Goal: Navigation & Orientation: Find specific page/section

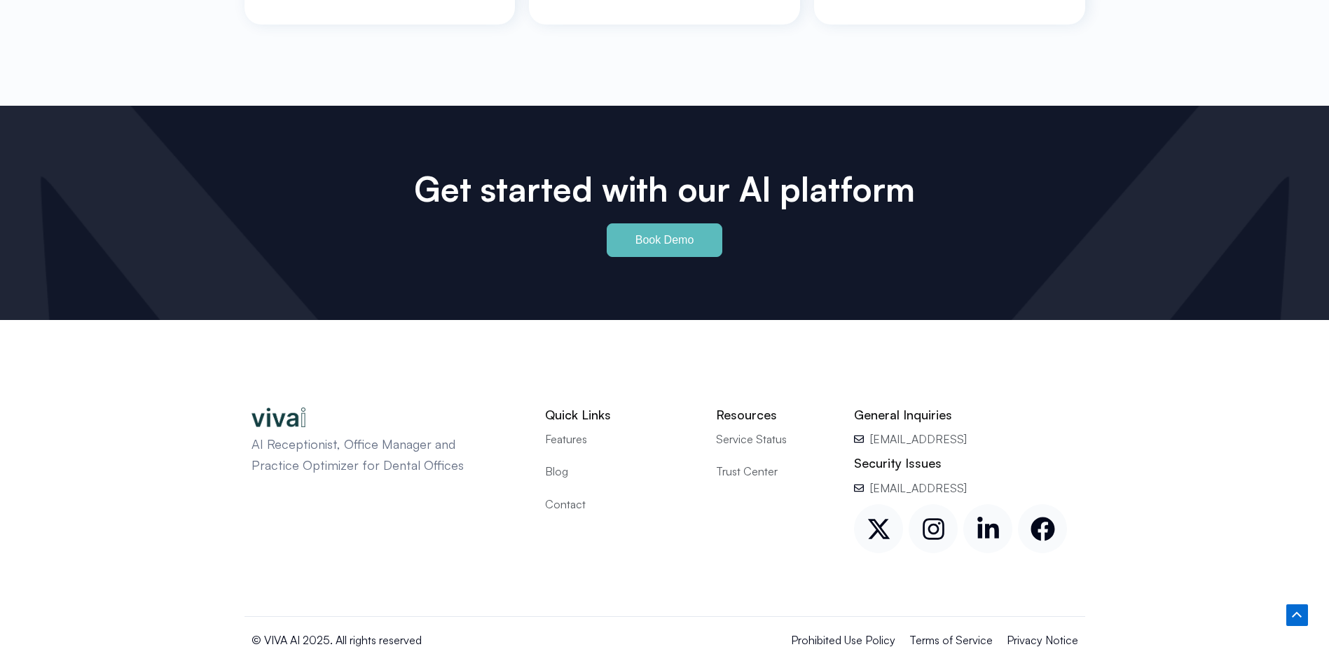
scroll to position [6523, 0]
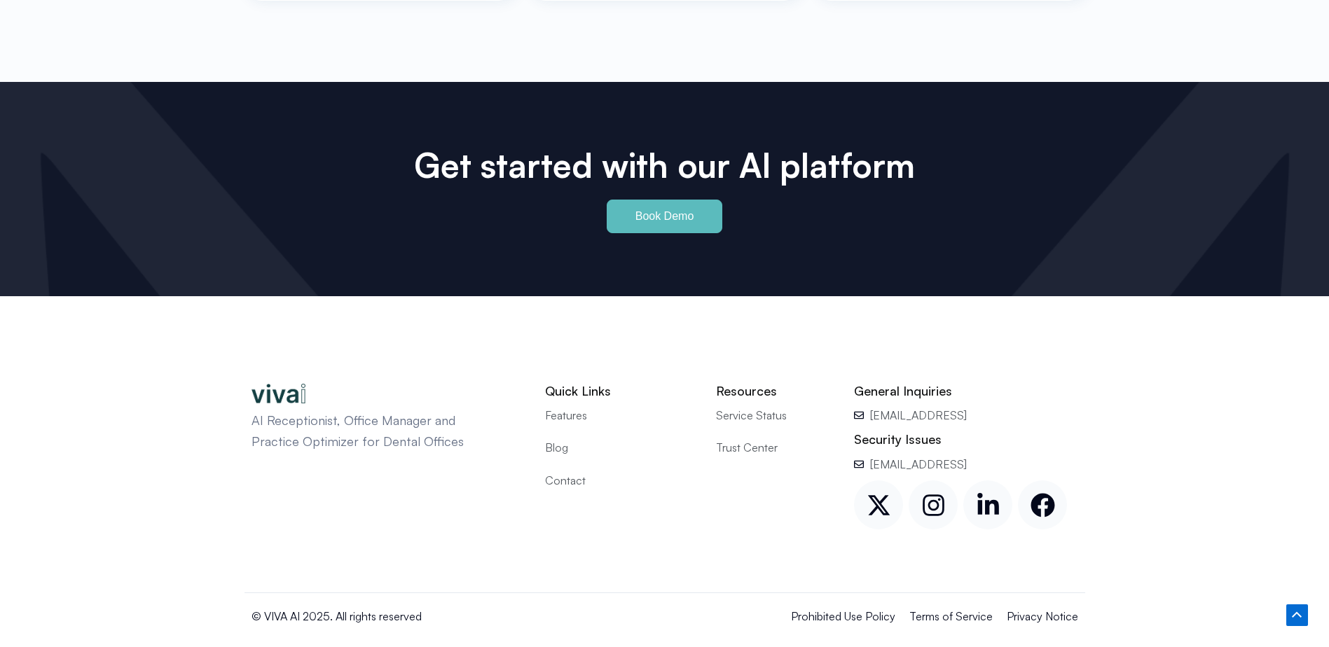
click at [557, 438] on span "Blog" at bounding box center [556, 447] width 23 height 18
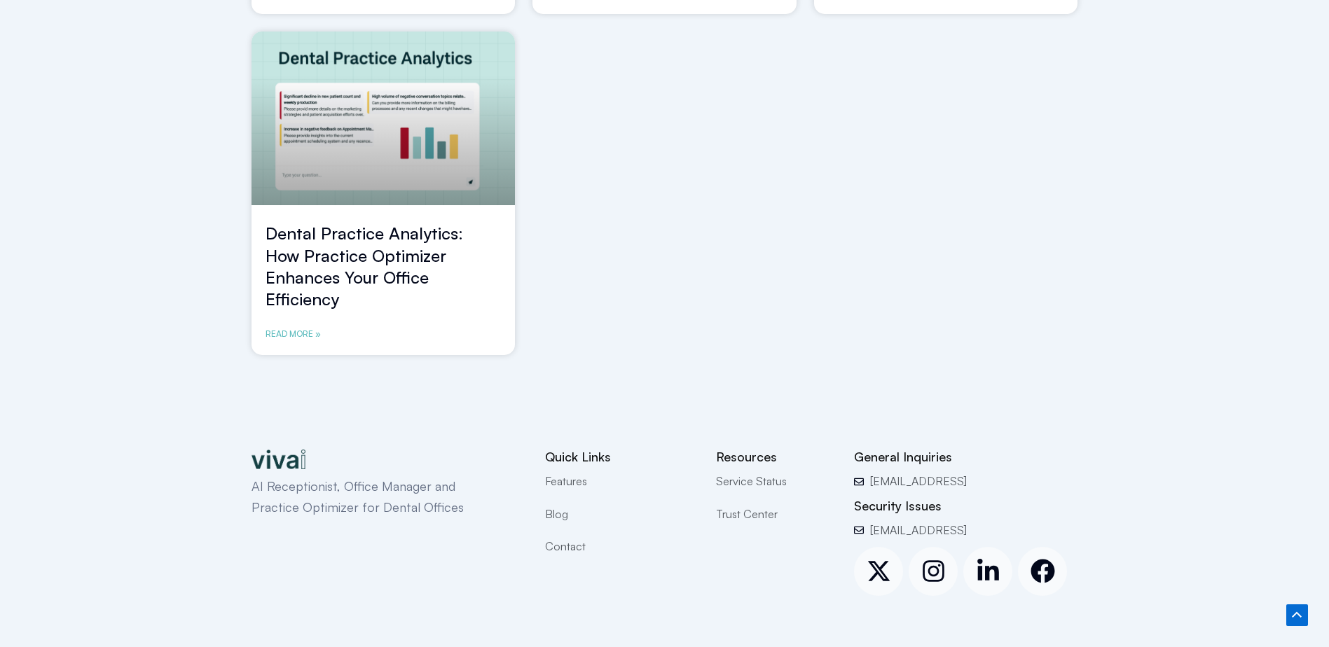
scroll to position [1234, 0]
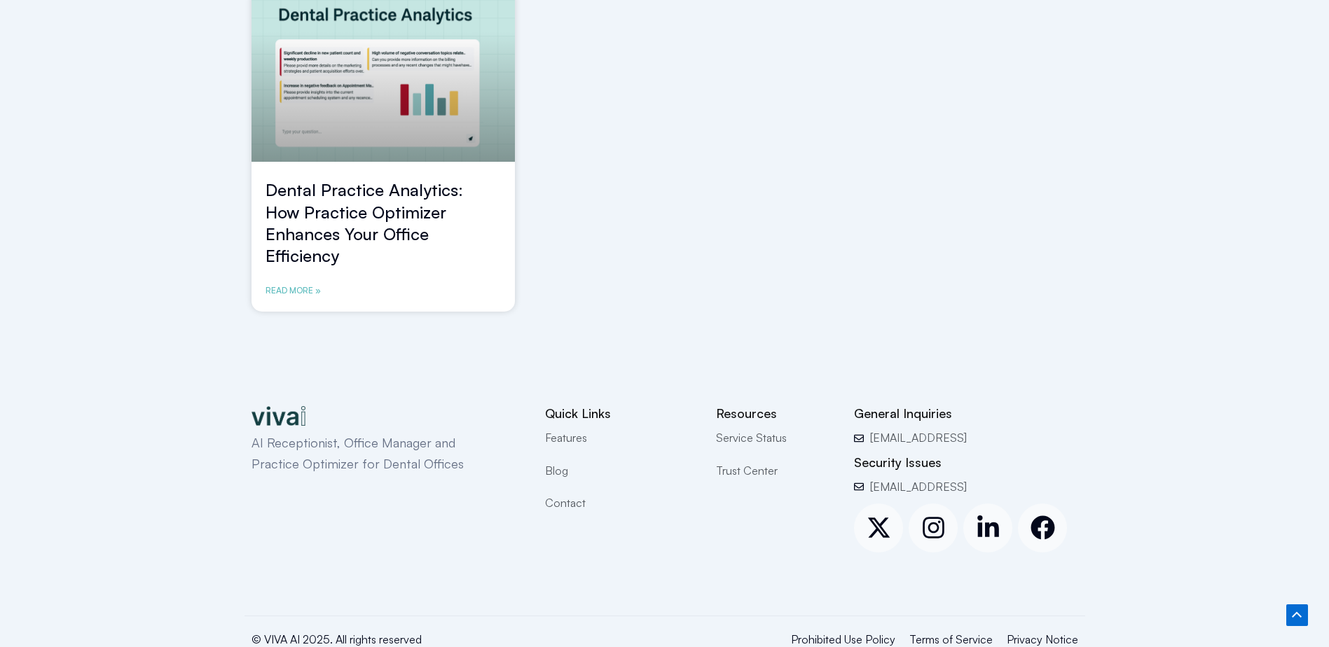
click at [560, 494] on span "Contact" at bounding box center [565, 503] width 41 height 18
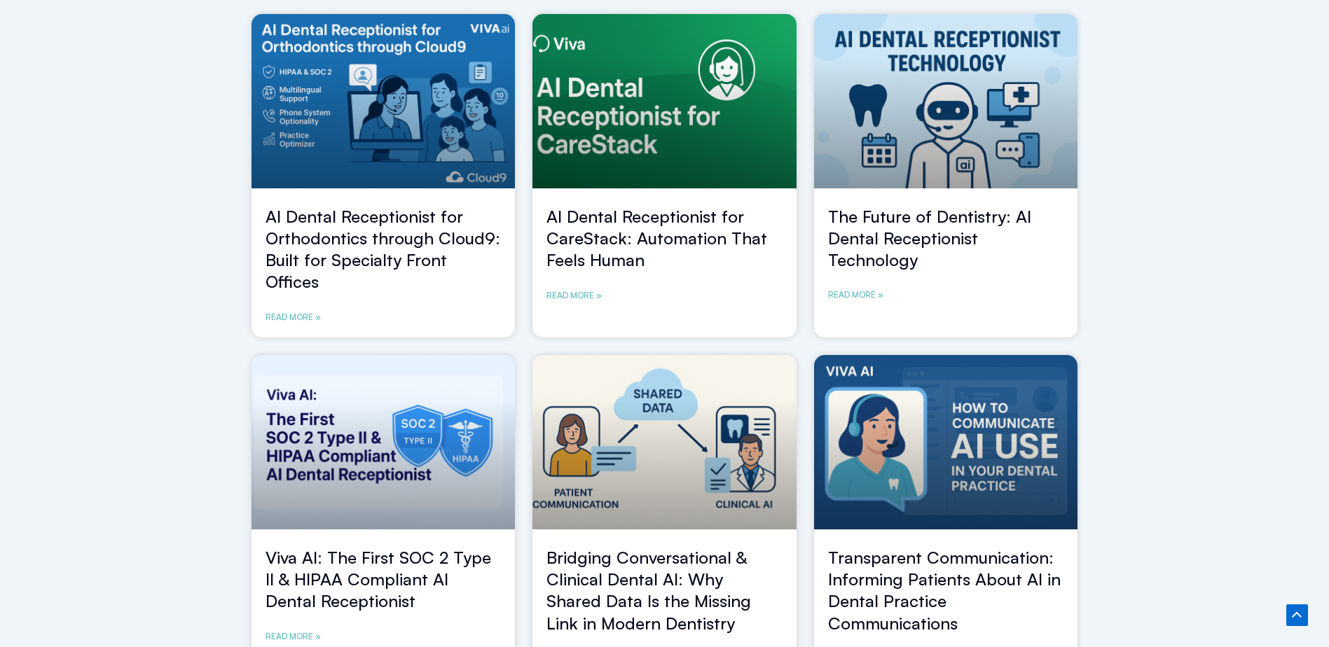
scroll to position [0, 0]
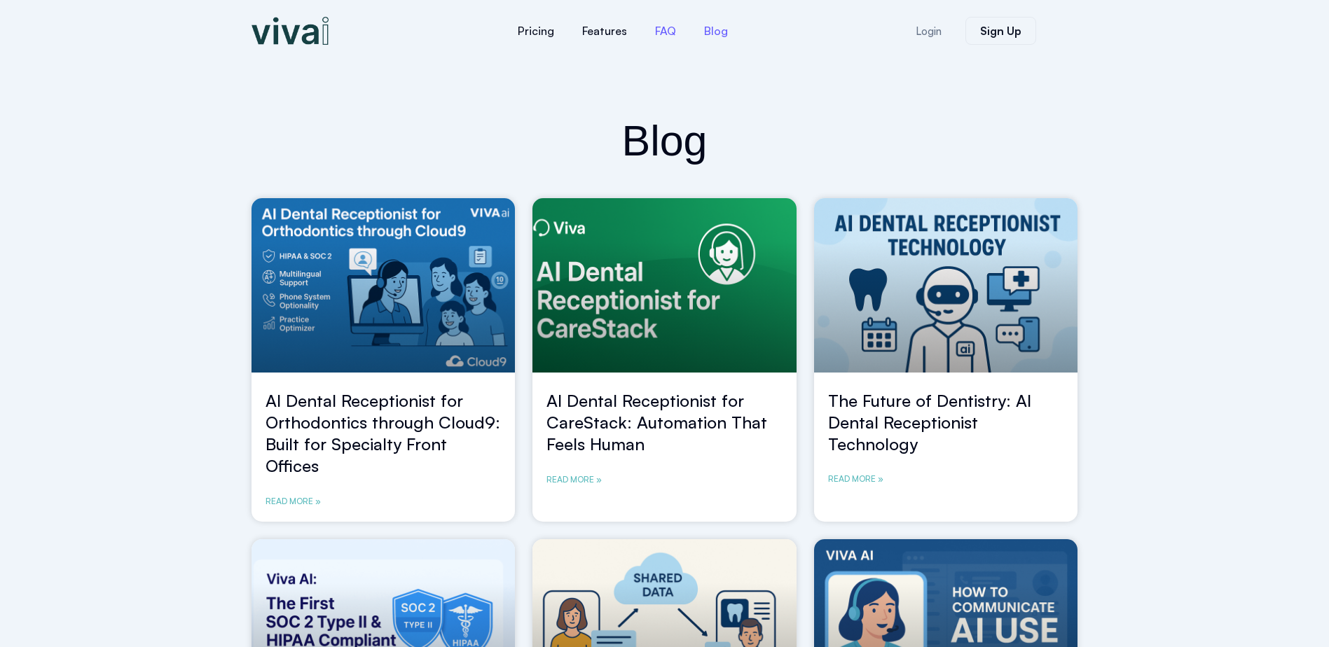
click at [661, 30] on link "FAQ" at bounding box center [665, 31] width 49 height 34
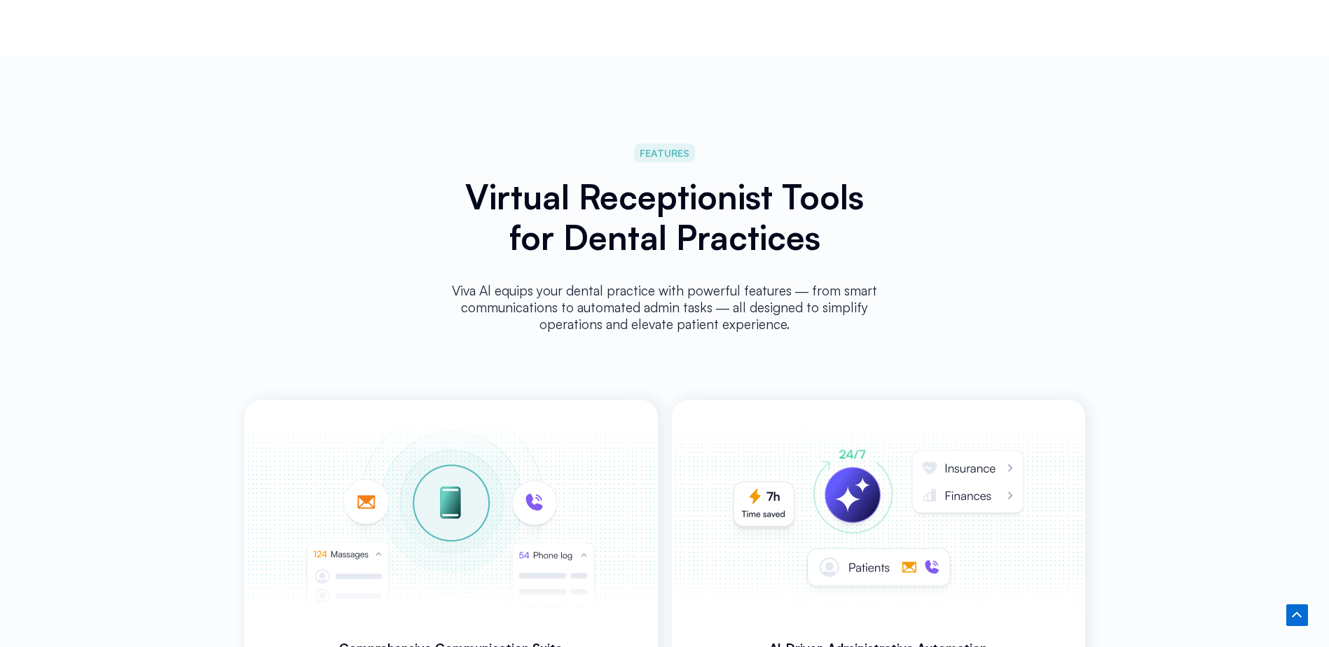
scroll to position [2374, 0]
